Goal: Entertainment & Leisure: Consume media (video, audio)

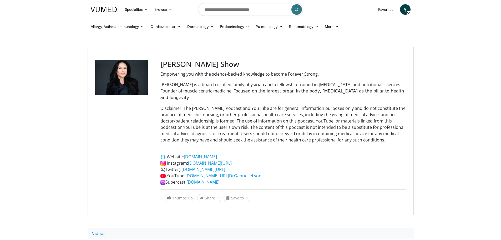
scroll to position [184, 0]
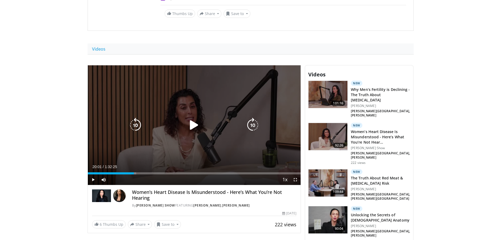
click at [193, 118] on icon "Video Player" at bounding box center [194, 125] width 15 height 15
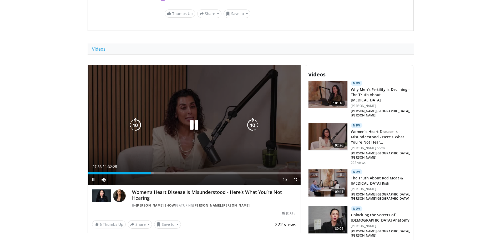
click at [197, 118] on icon "Video Player" at bounding box center [194, 125] width 15 height 15
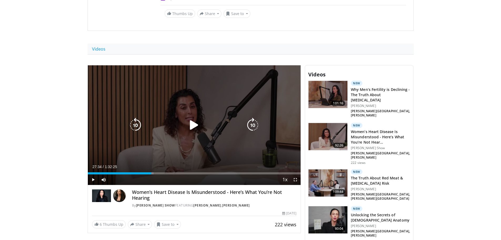
click at [137, 120] on icon "Video Player" at bounding box center [135, 125] width 15 height 15
click at [192, 119] on icon "Video Player" at bounding box center [194, 125] width 15 height 15
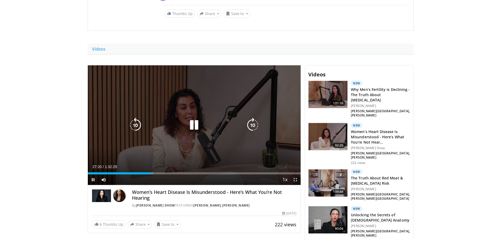
click at [137, 118] on icon "Video Player" at bounding box center [135, 125] width 15 height 15
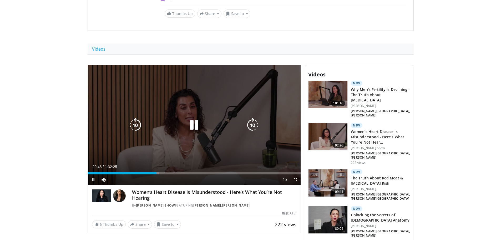
click at [197, 120] on icon "Video Player" at bounding box center [194, 125] width 15 height 15
drag, startPoint x: 192, startPoint y: 118, endPoint x: 194, endPoint y: 120, distance: 3.2
click at [193, 118] on icon "Video Player" at bounding box center [194, 125] width 15 height 15
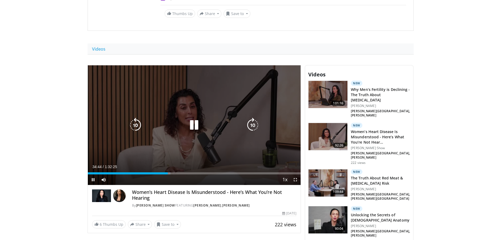
click at [194, 120] on icon "Video Player" at bounding box center [194, 125] width 15 height 15
click at [193, 118] on icon "Video Player" at bounding box center [194, 125] width 15 height 15
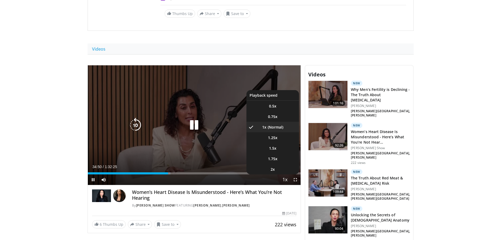
click at [285, 174] on span "Video Player" at bounding box center [284, 179] width 7 height 11
click at [285, 173] on video-js "**********" at bounding box center [194, 125] width 213 height 120
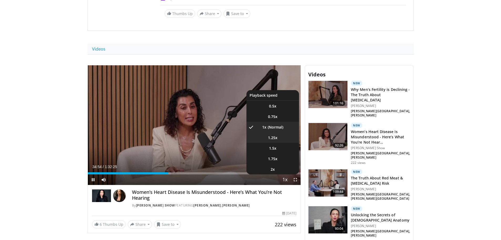
click at [277, 133] on li "1.25x" at bounding box center [273, 137] width 53 height 11
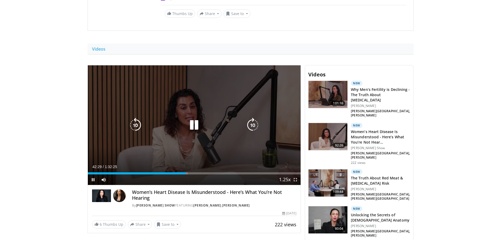
click at [194, 118] on icon "Video Player" at bounding box center [194, 125] width 15 height 15
click at [183, 99] on div "40 seconds Tap to unmute" at bounding box center [194, 125] width 213 height 120
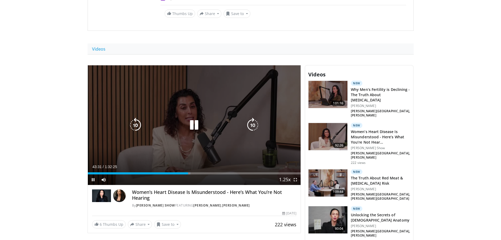
click at [191, 118] on icon "Video Player" at bounding box center [194, 125] width 15 height 15
click at [199, 121] on icon "Video Player" at bounding box center [194, 125] width 15 height 15
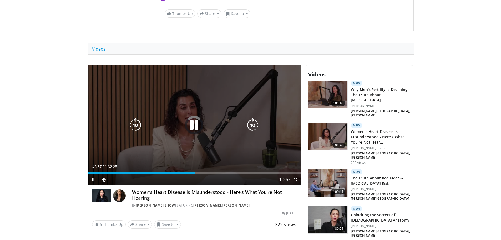
click at [192, 118] on icon "Video Player" at bounding box center [194, 125] width 15 height 15
click at [193, 118] on icon "Video Player" at bounding box center [194, 125] width 15 height 15
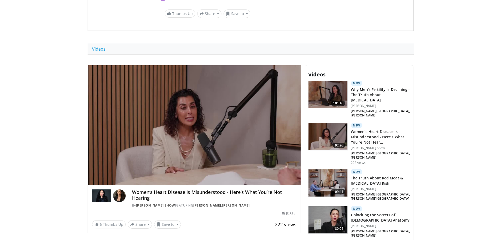
drag, startPoint x: 70, startPoint y: 110, endPoint x: 72, endPoint y: 107, distance: 3.7
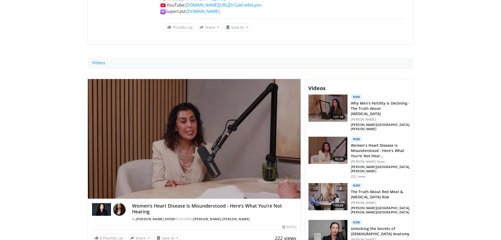
scroll to position [158, 0]
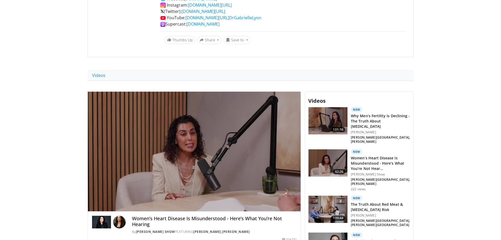
drag, startPoint x: 30, startPoint y: 137, endPoint x: 32, endPoint y: 135, distance: 2.8
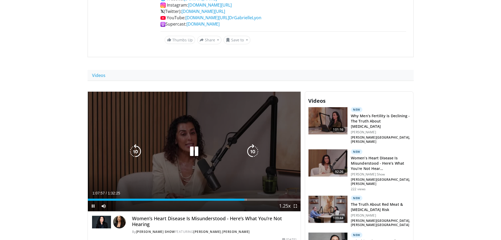
click at [197, 144] on icon "Video Player" at bounding box center [194, 151] width 15 height 15
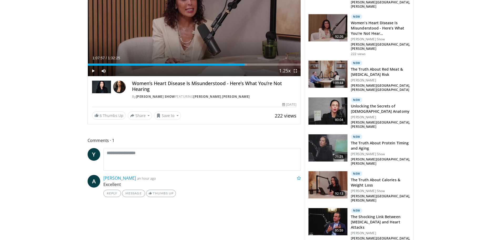
scroll to position [211, 0]
